Goal: Task Accomplishment & Management: Complete application form

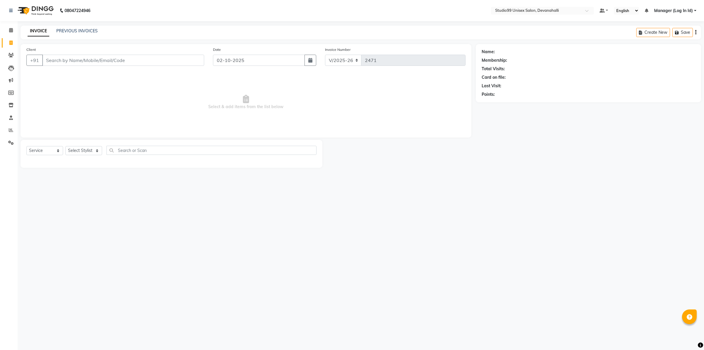
select select "6467"
select select "service"
click at [169, 53] on div "Client +91" at bounding box center [115, 58] width 187 height 24
click at [165, 56] on input "Client" at bounding box center [123, 60] width 162 height 11
paste input "9911415474"
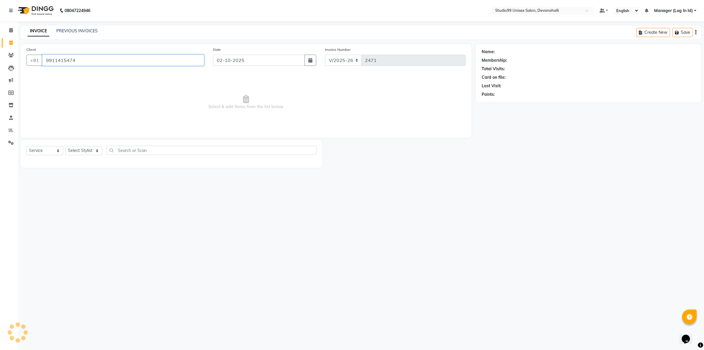
type input "9911415474"
select select "1: Object"
click at [95, 150] on select "Select Stylist AANAYA Manager (Log In Id) Neha [PERSON_NAME] [PERSON_NAME] [PER…" at bounding box center [83, 150] width 37 height 9
select select "58194"
click at [65, 146] on select "Select Stylist AANAYA Manager (Log In Id) Neha [PERSON_NAME] [PERSON_NAME] [PER…" at bounding box center [83, 150] width 37 height 9
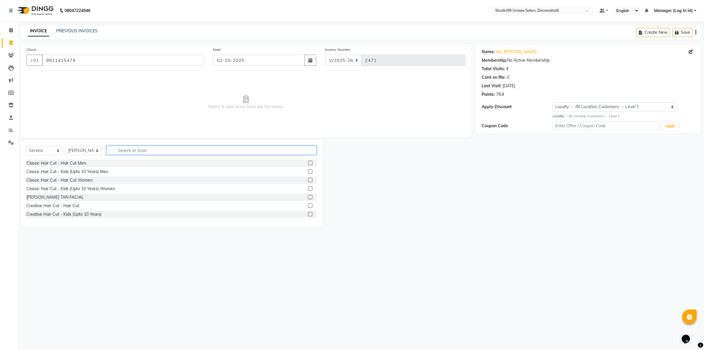
click at [148, 150] on input "text" at bounding box center [212, 150] width 210 height 9
type input "FULL"
click at [58, 171] on div "Waxing - Full Arms" at bounding box center [44, 171] width 36 height 6
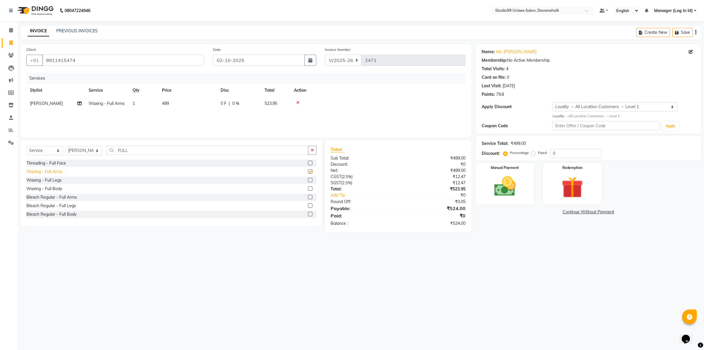
checkbox input "false"
click at [59, 178] on div "Waxing - Full Legs" at bounding box center [43, 180] width 35 height 6
checkbox input "false"
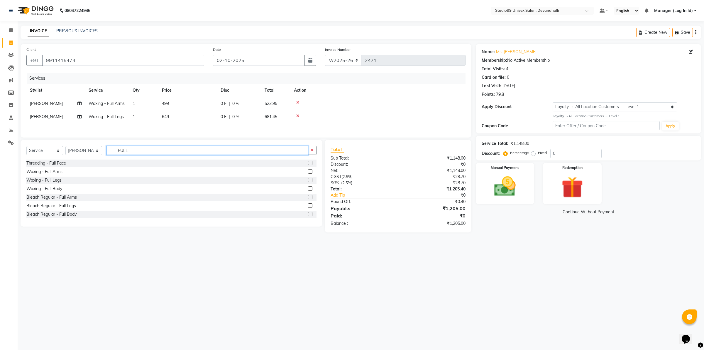
drag, startPoint x: 137, startPoint y: 151, endPoint x: 127, endPoint y: 158, distance: 12.1
click at [136, 153] on input "FULL" at bounding box center [208, 150] width 202 height 9
type input "F"
type input "UN"
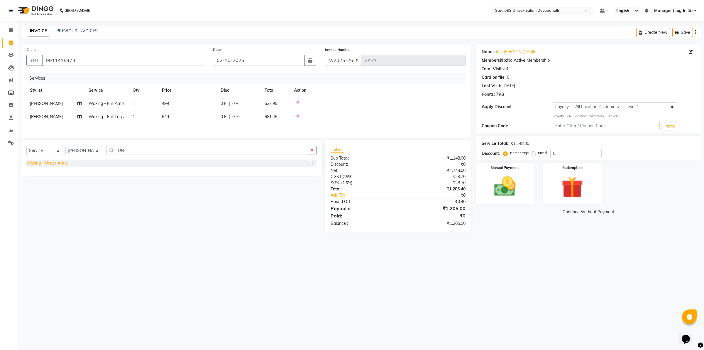
click at [59, 163] on div "Waxing - Under Arms" at bounding box center [46, 163] width 41 height 6
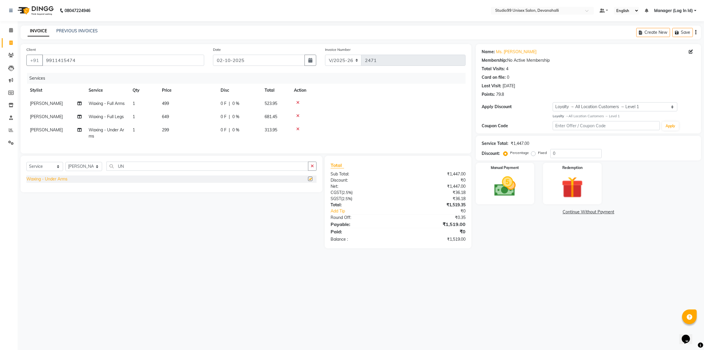
checkbox input "false"
click at [520, 248] on div "Name: Ms. [PERSON_NAME] Membership: No Active Membership Total Visits: 4 Card o…" at bounding box center [591, 146] width 230 height 204
click at [507, 194] on img at bounding box center [505, 186] width 36 height 26
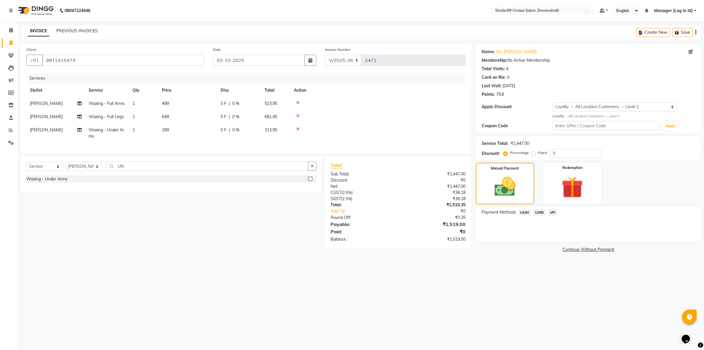
drag, startPoint x: 554, startPoint y: 211, endPoint x: 553, endPoint y: 214, distance: 3.0
click at [553, 211] on span "UPI" at bounding box center [552, 212] width 9 height 7
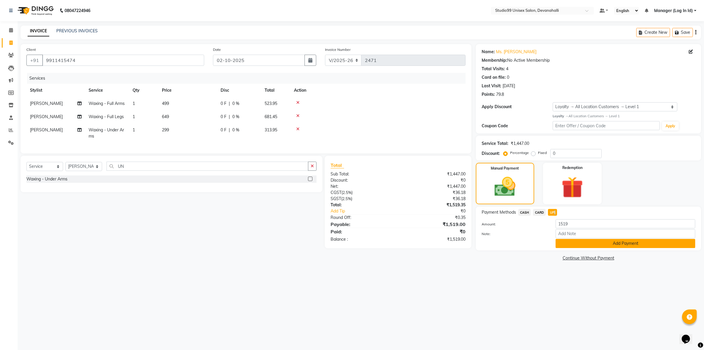
click at [568, 244] on button "Add Payment" at bounding box center [626, 243] width 140 height 9
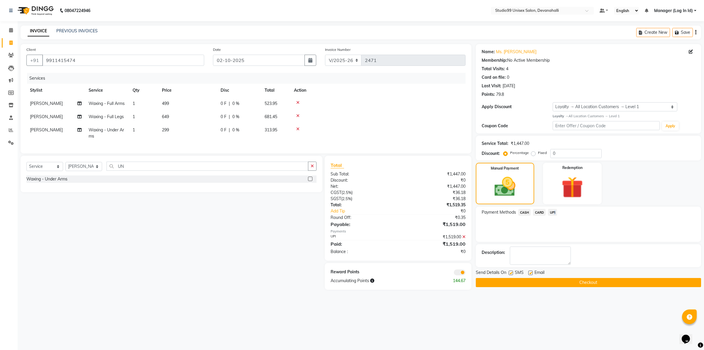
click at [538, 282] on button "Checkout" at bounding box center [588, 282] width 225 height 9
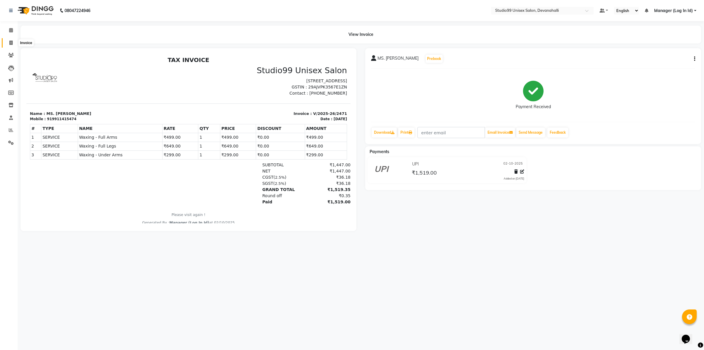
click at [14, 44] on span at bounding box center [11, 43] width 10 height 7
select select "service"
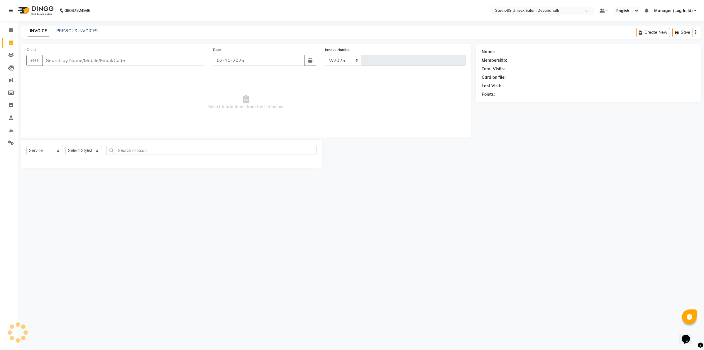
select select "6467"
type input "2472"
click at [81, 31] on link "PREVIOUS INVOICES" at bounding box center [76, 30] width 41 height 5
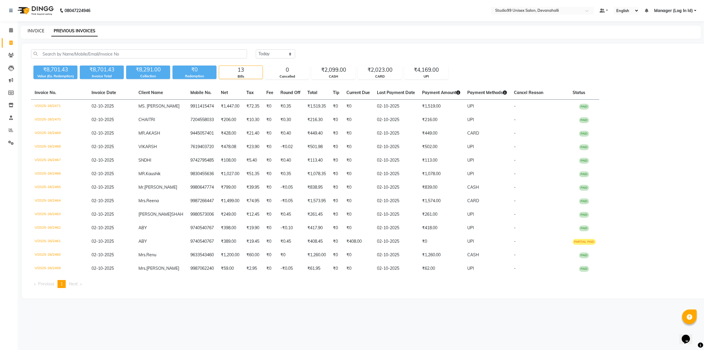
click at [30, 29] on link "INVOICE" at bounding box center [36, 30] width 17 height 5
select select "service"
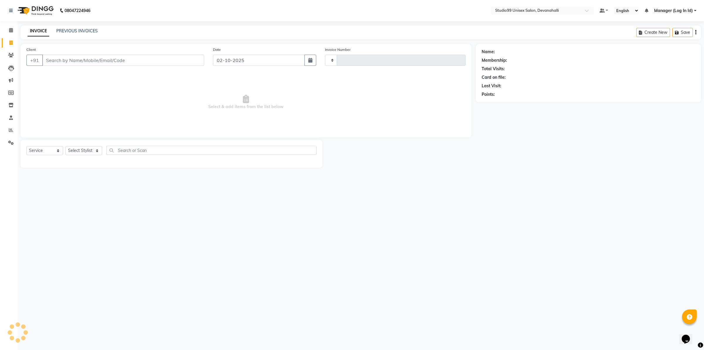
type input "2472"
select select "6467"
click at [80, 59] on input "Client" at bounding box center [123, 60] width 162 height 11
type input "9741101101"
click at [186, 63] on button "Add Client" at bounding box center [189, 60] width 30 height 11
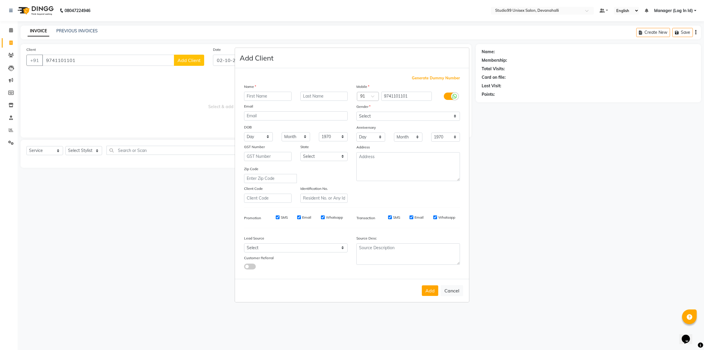
click at [258, 96] on input "text" at bounding box center [268, 96] width 48 height 9
type input "[DEMOGRAPHIC_DATA]"
click at [405, 116] on select "Select [DEMOGRAPHIC_DATA] [DEMOGRAPHIC_DATA] Other Prefer Not To Say" at bounding box center [409, 116] width 104 height 9
select select "[DEMOGRAPHIC_DATA]"
click at [357, 112] on select "Select [DEMOGRAPHIC_DATA] [DEMOGRAPHIC_DATA] Other Prefer Not To Say" at bounding box center [409, 116] width 104 height 9
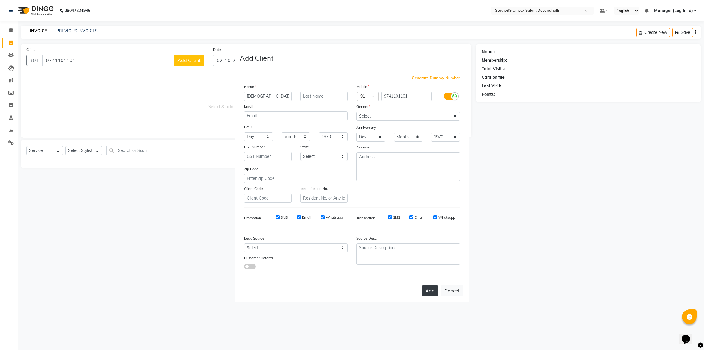
click at [427, 289] on button "Add" at bounding box center [430, 290] width 16 height 11
select select
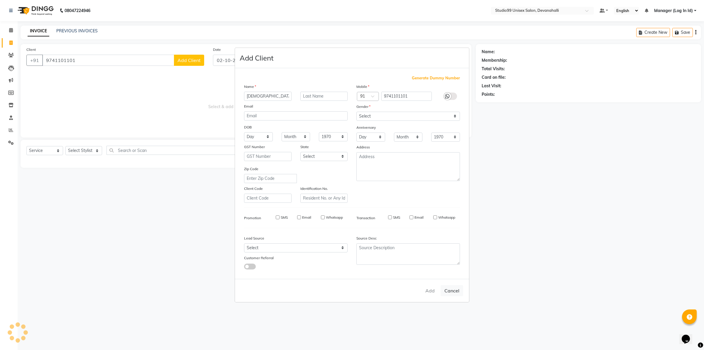
select select
checkbox input "false"
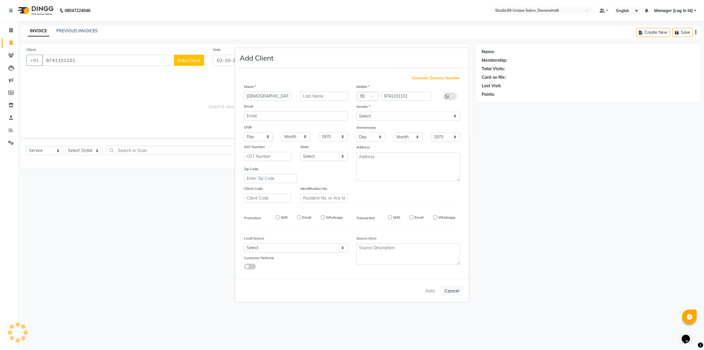
checkbox input "false"
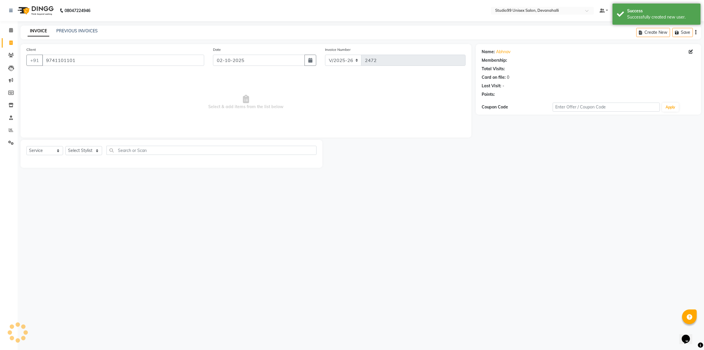
select select "1: Object"
drag, startPoint x: 85, startPoint y: 150, endPoint x: 89, endPoint y: 153, distance: 4.0
click at [85, 150] on select "Select Stylist AANAYA Manager (Log In Id) Neha [PERSON_NAME] [PERSON_NAME] [PER…" at bounding box center [83, 150] width 37 height 9
select select "91868"
click at [65, 146] on select "Select Stylist AANAYA Manager (Log In Id) Neha [PERSON_NAME] [PERSON_NAME] [PER…" at bounding box center [83, 150] width 37 height 9
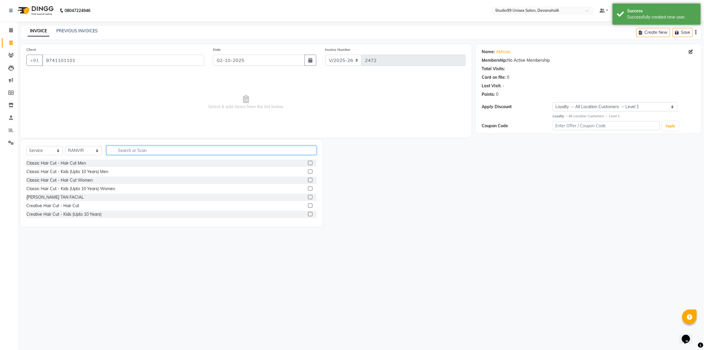
click at [146, 152] on input "text" at bounding box center [212, 150] width 210 height 9
click at [79, 162] on div "Classic Hair Cut - Hair Cut Men" at bounding box center [56, 163] width 60 height 6
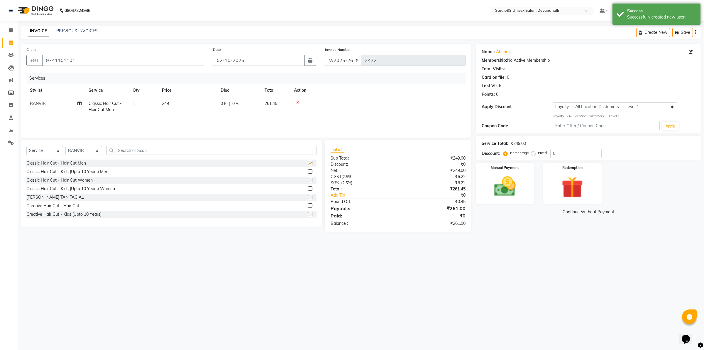
checkbox input "false"
click at [126, 151] on input "text" at bounding box center [212, 150] width 210 height 9
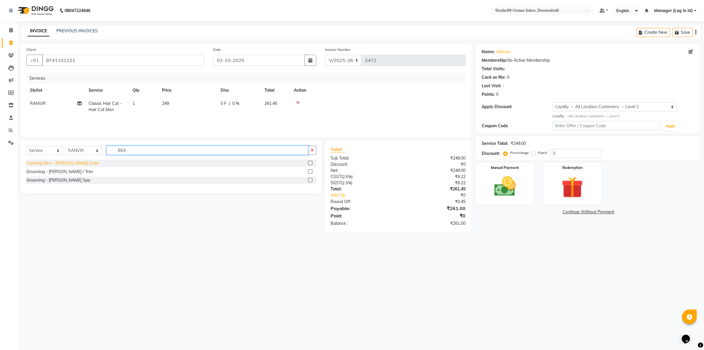
type input "BEA"
click at [69, 165] on div "Coloring Men - [PERSON_NAME] Color" at bounding box center [62, 163] width 73 height 6
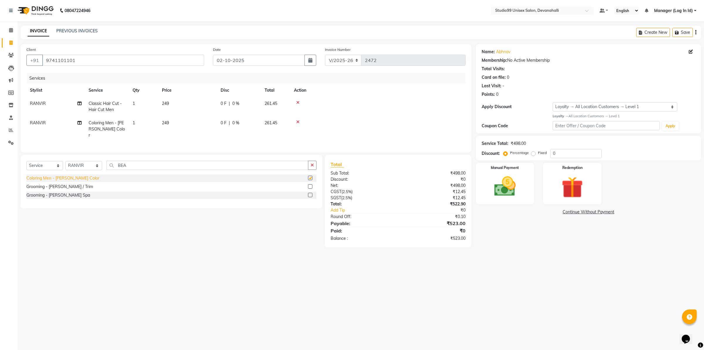
checkbox input "false"
click at [172, 231] on div "Select Service Product Membership Package Voucher Prepaid Gift Card Select Styl…" at bounding box center [169, 201] width 306 height 92
click at [513, 173] on img at bounding box center [505, 186] width 36 height 26
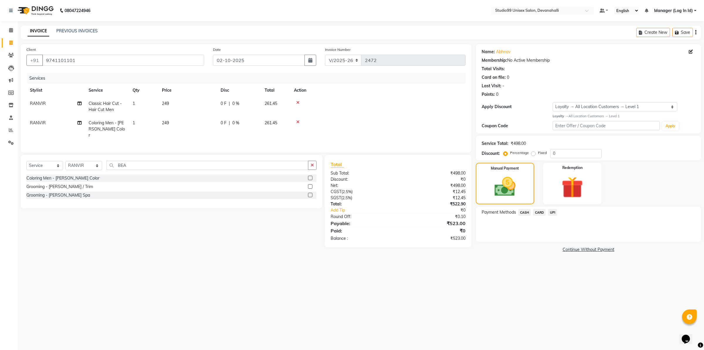
click at [555, 211] on span "UPI" at bounding box center [552, 212] width 9 height 7
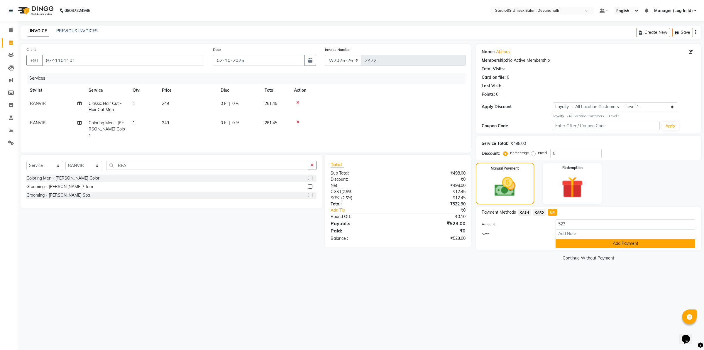
click at [574, 243] on button "Add Payment" at bounding box center [626, 243] width 140 height 9
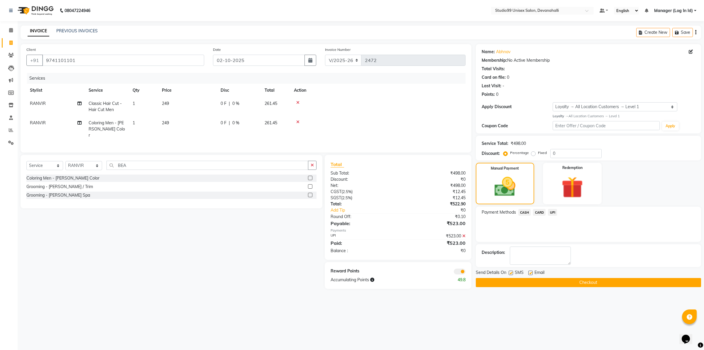
click at [565, 286] on button "Checkout" at bounding box center [588, 282] width 225 height 9
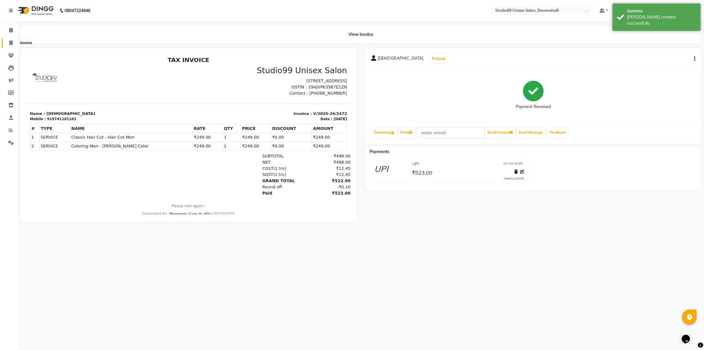
click at [12, 43] on icon at bounding box center [10, 43] width 3 height 4
select select "service"
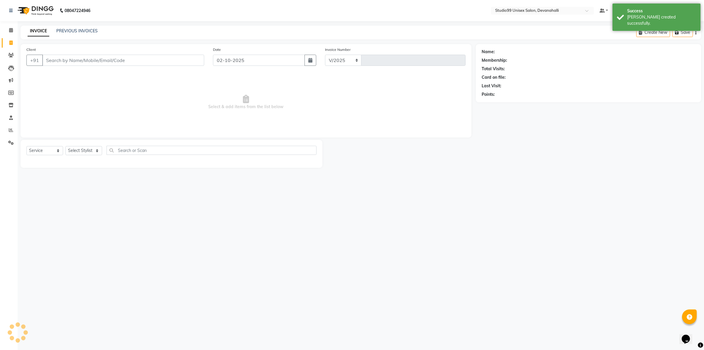
select select "6467"
type input "2473"
click at [77, 59] on input "Client" at bounding box center [123, 60] width 162 height 11
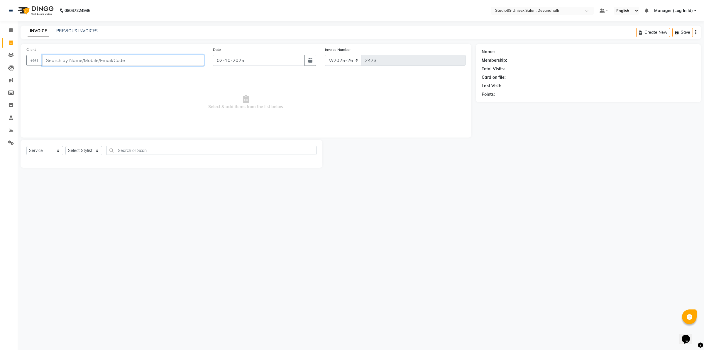
click at [75, 60] on input "Client" at bounding box center [123, 60] width 162 height 11
paste input "7845438770"
type input "7845438770"
click at [186, 61] on span "Add Client" at bounding box center [189, 60] width 23 height 6
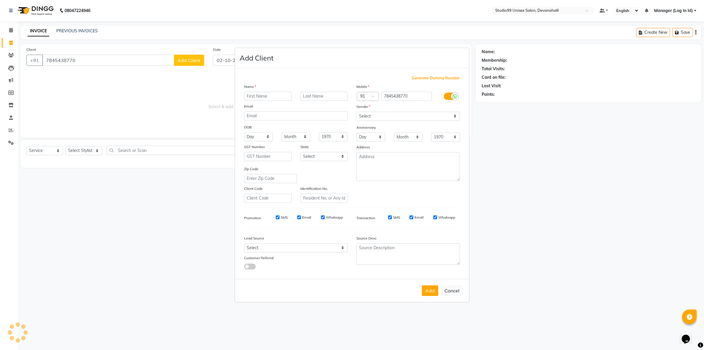
click at [274, 99] on input "text" at bounding box center [268, 96] width 48 height 9
type input "[PERSON_NAME]"
click at [385, 115] on select "Select [DEMOGRAPHIC_DATA] [DEMOGRAPHIC_DATA] Other Prefer Not To Say" at bounding box center [409, 116] width 104 height 9
select select "[DEMOGRAPHIC_DATA]"
click at [357, 112] on select "Select [DEMOGRAPHIC_DATA] [DEMOGRAPHIC_DATA] Other Prefer Not To Say" at bounding box center [409, 116] width 104 height 9
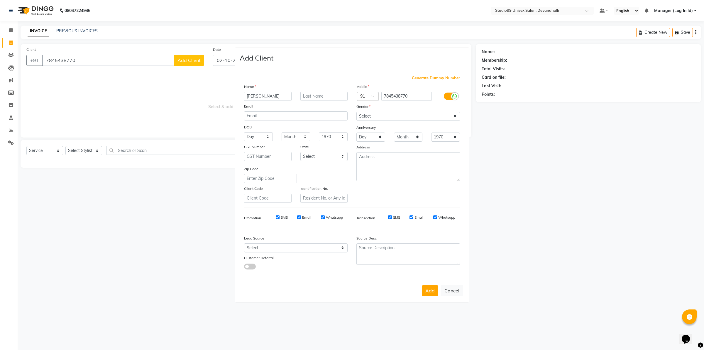
click at [422, 288] on div "Add Cancel" at bounding box center [352, 290] width 234 height 23
click at [430, 294] on button "Add" at bounding box center [430, 290] width 16 height 11
select select
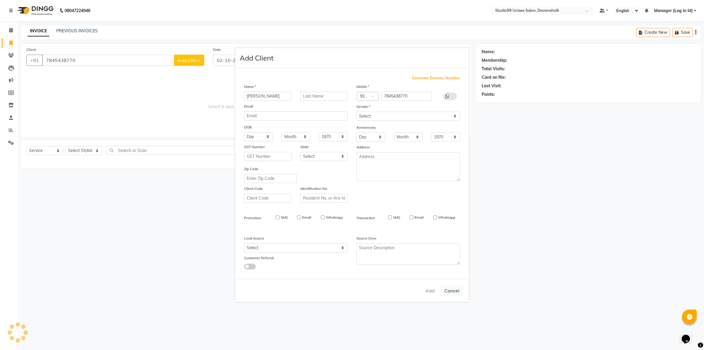
select select
checkbox input "false"
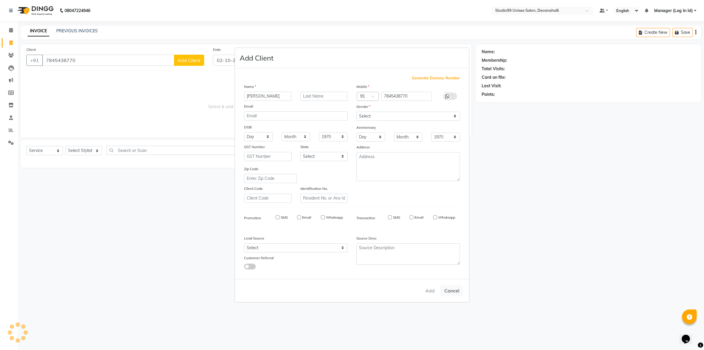
checkbox input "false"
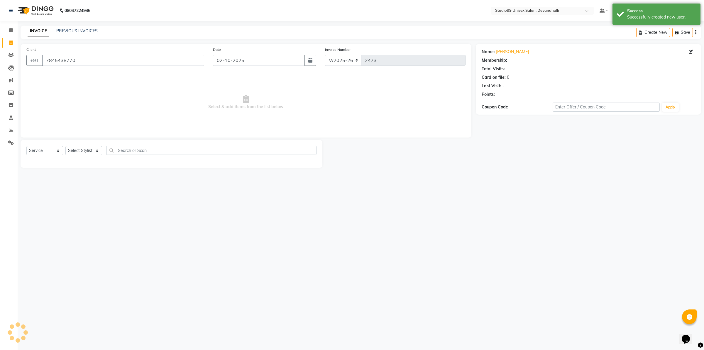
select select "1: Object"
click at [89, 147] on select "Select Stylist AANAYA Manager (Log In Id) Neha [PERSON_NAME] [PERSON_NAME] [PER…" at bounding box center [83, 150] width 37 height 9
select select "92763"
click at [65, 146] on select "Select Stylist AANAYA Manager (Log In Id) Neha [PERSON_NAME] [PERSON_NAME] [PER…" at bounding box center [83, 150] width 37 height 9
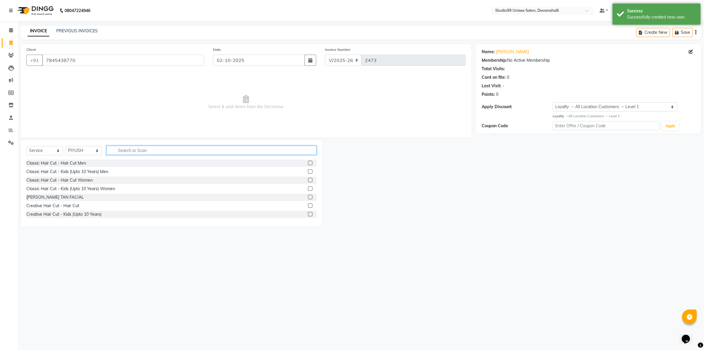
click at [181, 150] on input "text" at bounding box center [212, 150] width 210 height 9
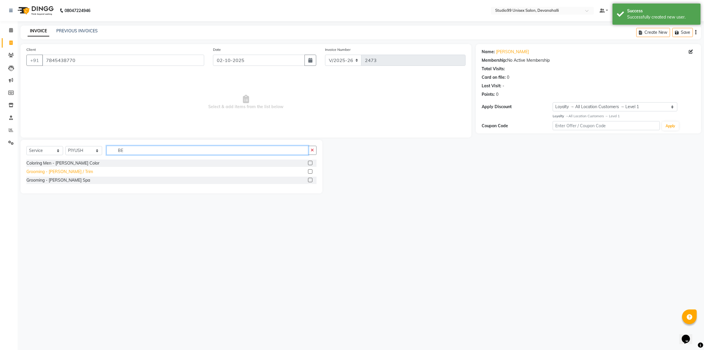
type input "BE"
click at [66, 171] on div "Grooming - [PERSON_NAME] / Trim" at bounding box center [59, 171] width 67 height 6
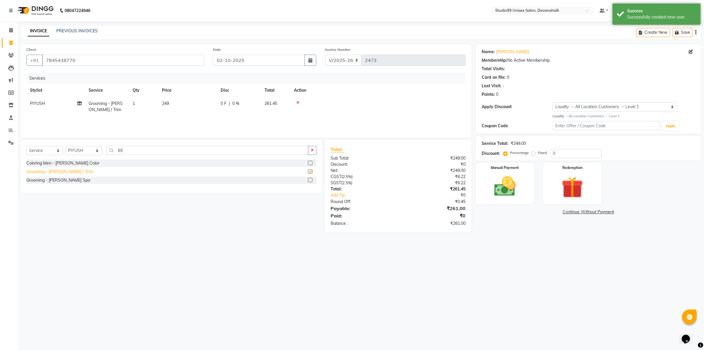
checkbox input "false"
click at [512, 190] on img at bounding box center [505, 186] width 36 height 26
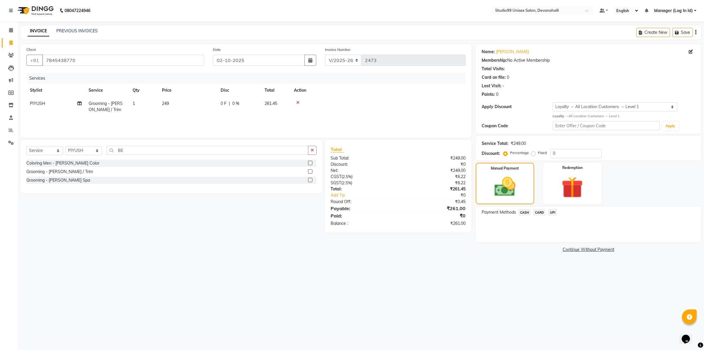
click at [551, 213] on span "UPI" at bounding box center [552, 212] width 9 height 7
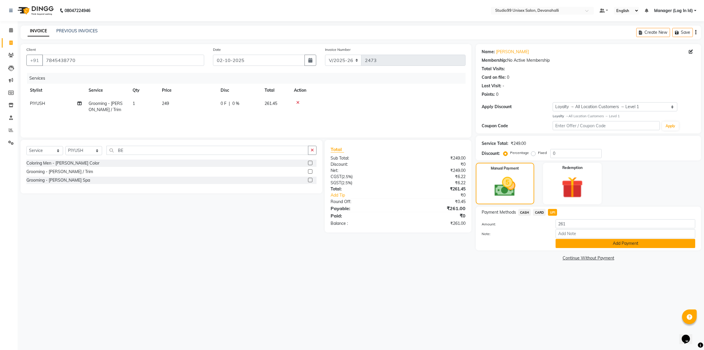
click at [563, 240] on button "Add Payment" at bounding box center [626, 243] width 140 height 9
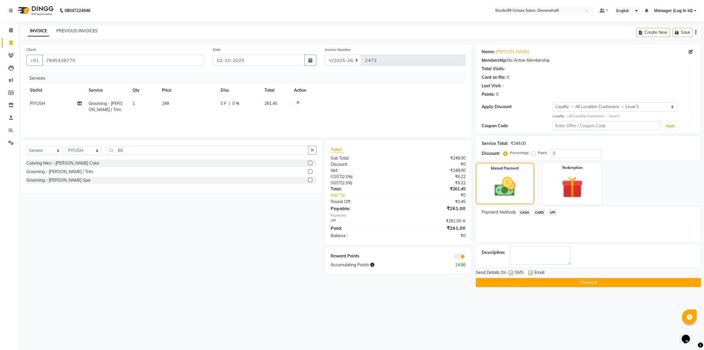
click at [543, 285] on button "Checkout" at bounding box center [588, 282] width 225 height 9
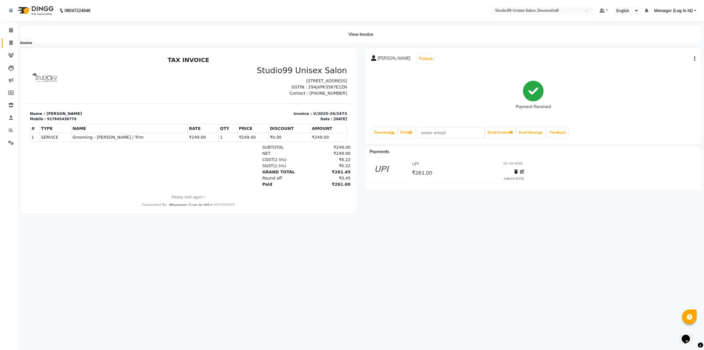
click at [11, 44] on icon at bounding box center [10, 43] width 3 height 4
select select "service"
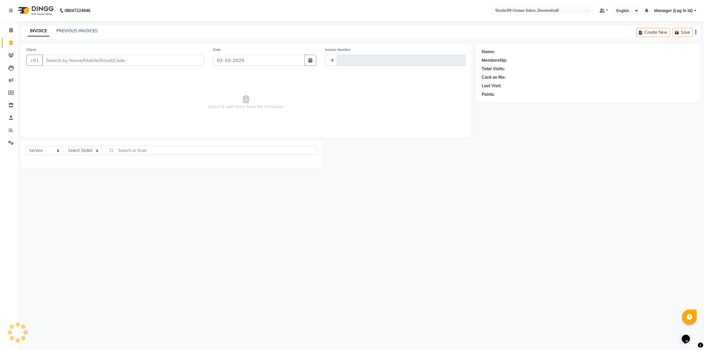
type input "2474"
select select "6467"
click at [97, 33] on div "INVOICE PREVIOUS INVOICES" at bounding box center [63, 31] width 84 height 7
click at [91, 28] on link "PREVIOUS INVOICES" at bounding box center [76, 30] width 41 height 5
